Goal: Check status: Check status

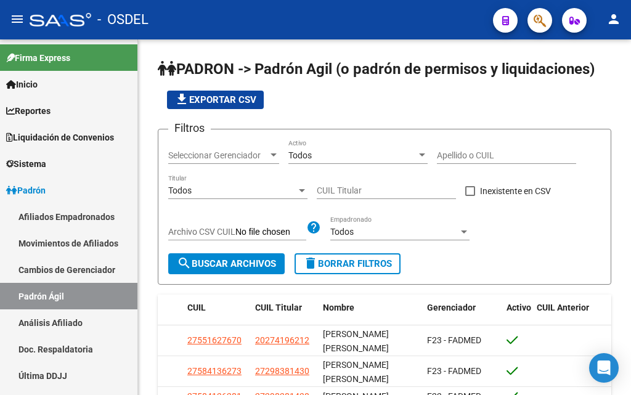
click at [542, 20] on icon "button" at bounding box center [540, 21] width 12 height 14
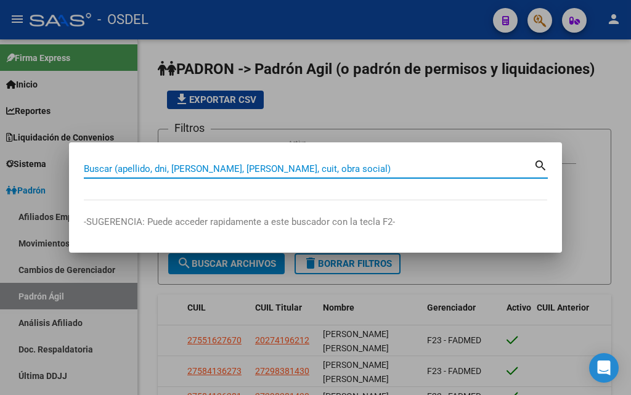
click at [224, 162] on div "Buscar (apellido, dni, [PERSON_NAME], [PERSON_NAME], cuit, obra social)" at bounding box center [309, 169] width 450 height 18
click at [229, 167] on input "Buscar (apellido, dni, [PERSON_NAME], [PERSON_NAME], cuit, obra social)" at bounding box center [309, 168] width 450 height 11
paste input "36521923"
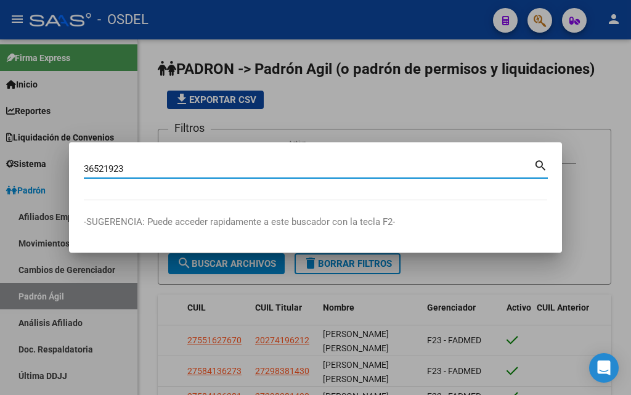
type input "36521923"
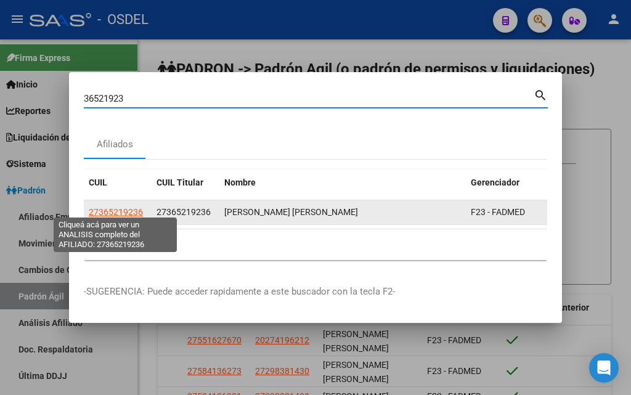
click at [123, 207] on span "27365219236" at bounding box center [116, 212] width 54 height 10
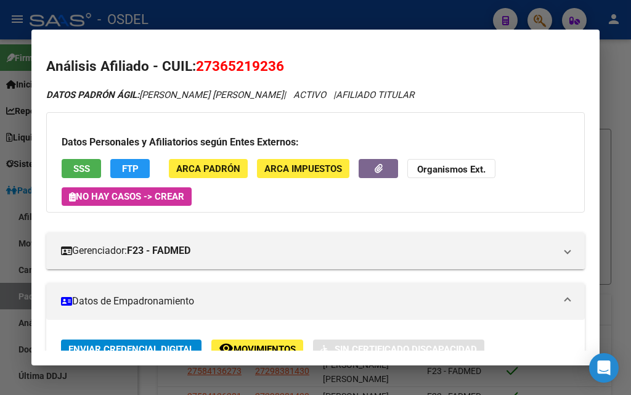
click at [78, 174] on button "SSS" at bounding box center [81, 168] width 39 height 19
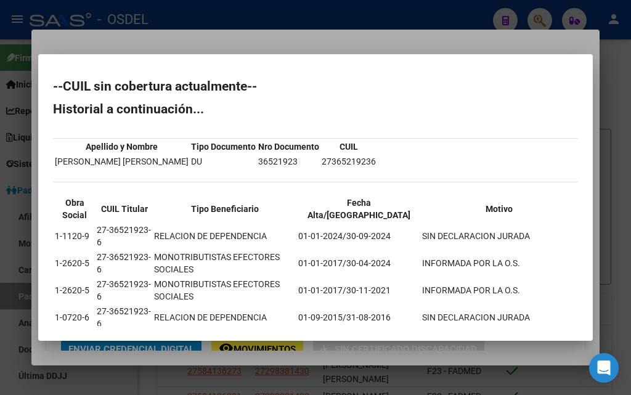
drag, startPoint x: 59, startPoint y: 87, endPoint x: 258, endPoint y: 87, distance: 198.5
click at [258, 87] on h2 "--CUIL sin cobertura actualmente--" at bounding box center [315, 86] width 525 height 12
click at [288, 89] on h2 "--CUIL sin cobertura actualmente--" at bounding box center [315, 86] width 525 height 12
click at [398, 37] on div at bounding box center [315, 197] width 631 height 395
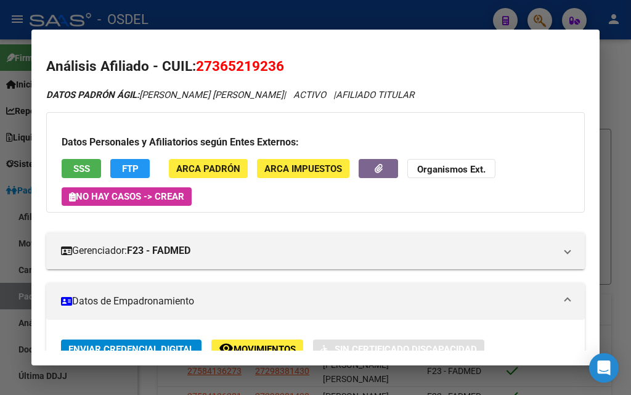
drag, startPoint x: 216, startPoint y: 66, endPoint x: 273, endPoint y: 66, distance: 57.3
click at [273, 66] on span "27365219236" at bounding box center [240, 66] width 88 height 16
copy span "36521923"
click at [82, 165] on span "SSS" at bounding box center [81, 168] width 17 height 11
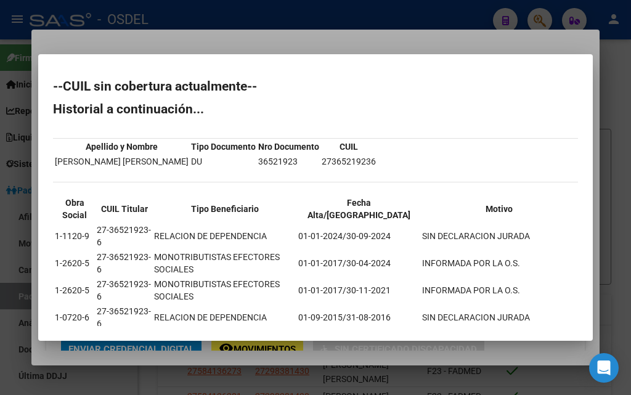
click at [409, 45] on div at bounding box center [315, 197] width 631 height 395
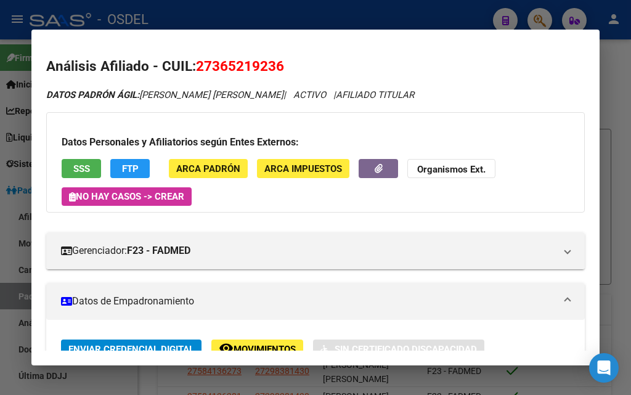
click at [419, 12] on div at bounding box center [315, 197] width 631 height 395
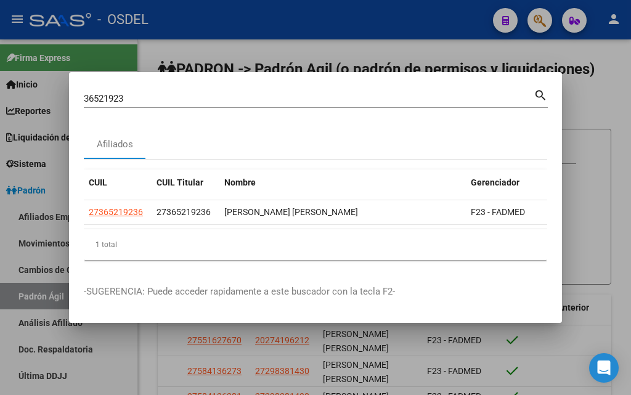
click at [541, 24] on div at bounding box center [315, 197] width 631 height 395
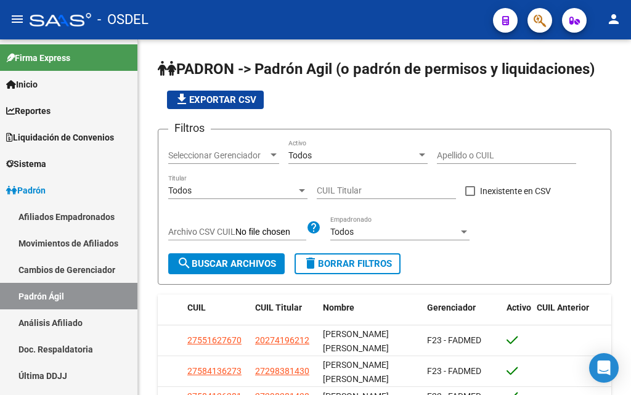
click at [542, 27] on icon "button" at bounding box center [540, 21] width 12 height 14
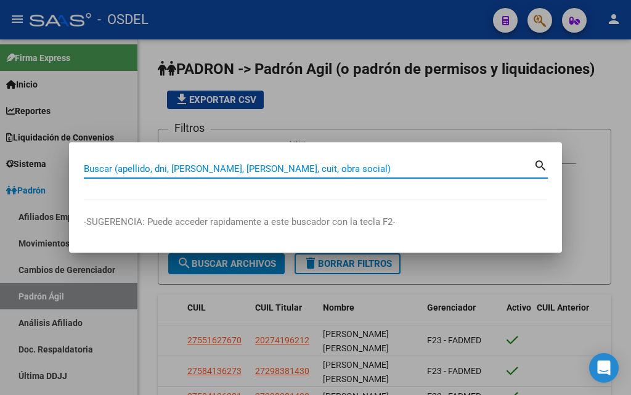
click at [194, 157] on div "Buscar (apellido, dni, [PERSON_NAME], nro traspaso, cuit, obra social) search" at bounding box center [316, 167] width 464 height 21
click at [195, 166] on input "Buscar (apellido, dni, [PERSON_NAME], [PERSON_NAME], cuit, obra social)" at bounding box center [309, 168] width 450 height 11
paste input "17467240"
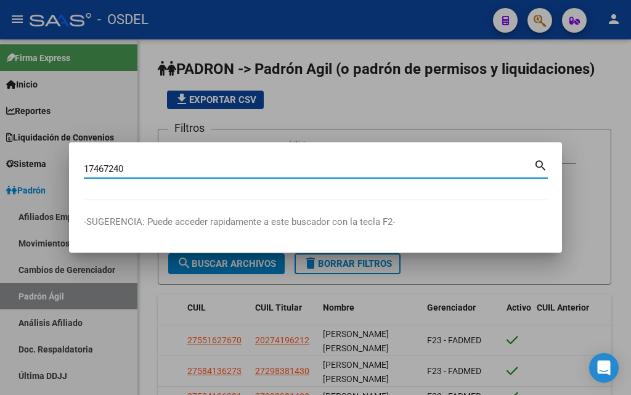
type input "17467240"
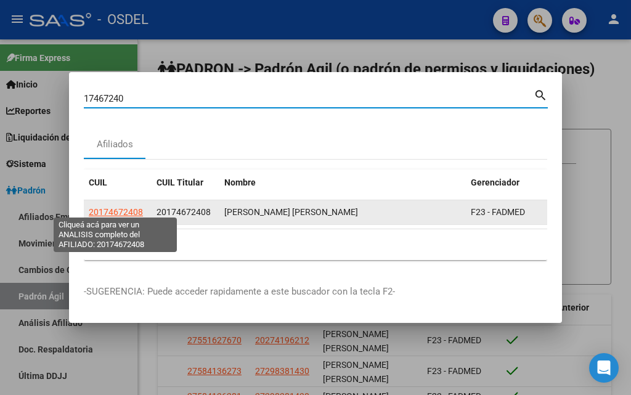
click at [112, 207] on span "20174672408" at bounding box center [116, 212] width 54 height 10
type textarea "20174672408"
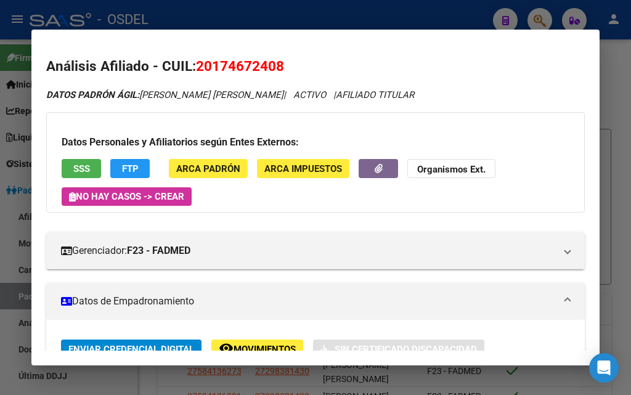
click at [89, 170] on span "SSS" at bounding box center [81, 168] width 17 height 11
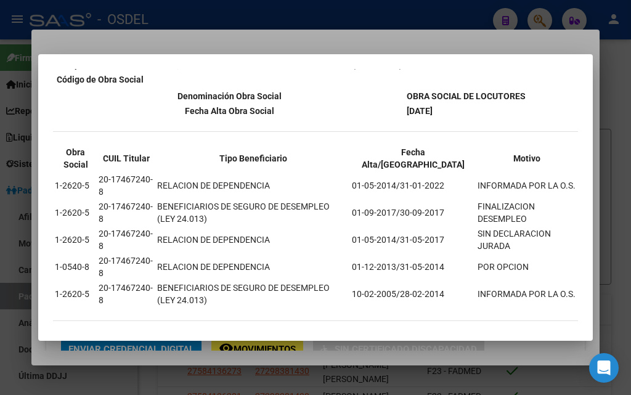
scroll to position [269, 0]
